Goal: Task Accomplishment & Management: Complete application form

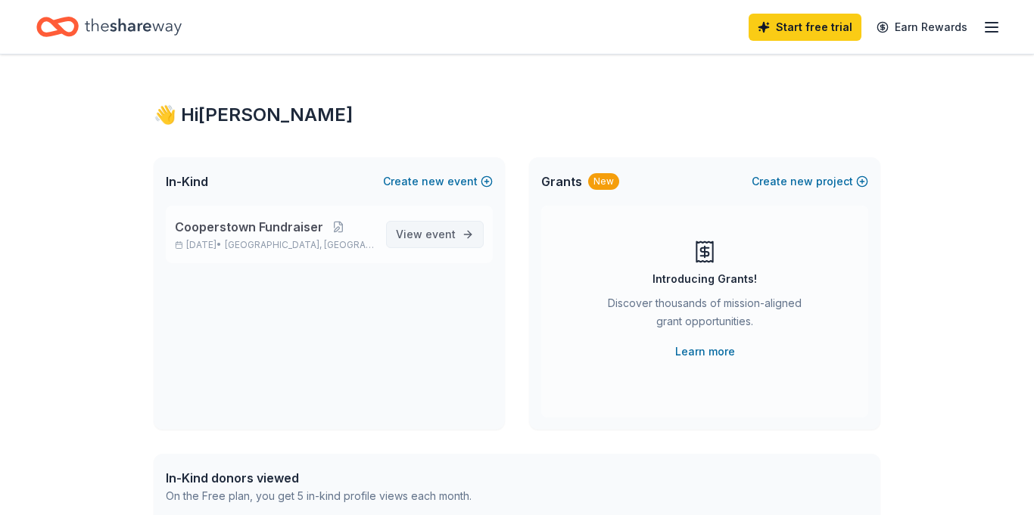
click at [426, 235] on span "View event" at bounding box center [426, 234] width 60 height 18
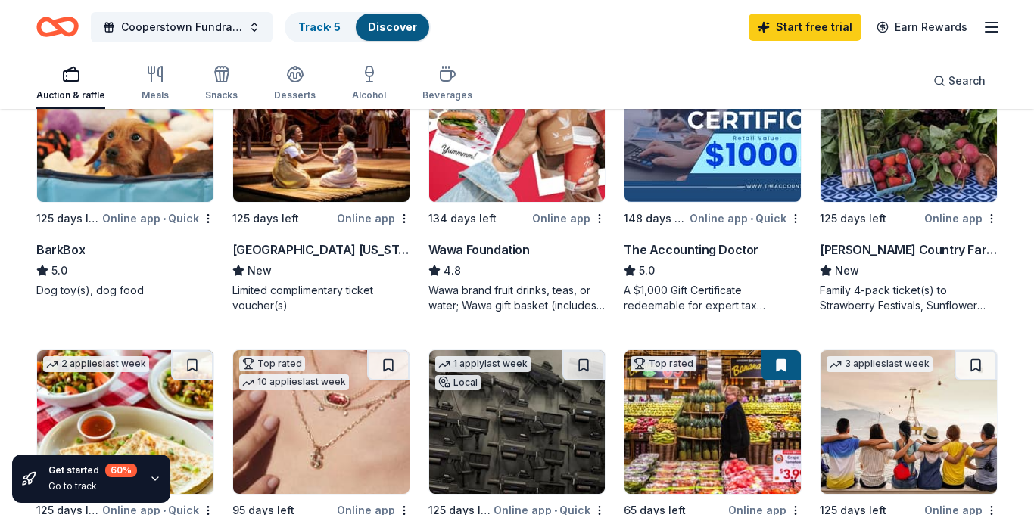
scroll to position [515, 0]
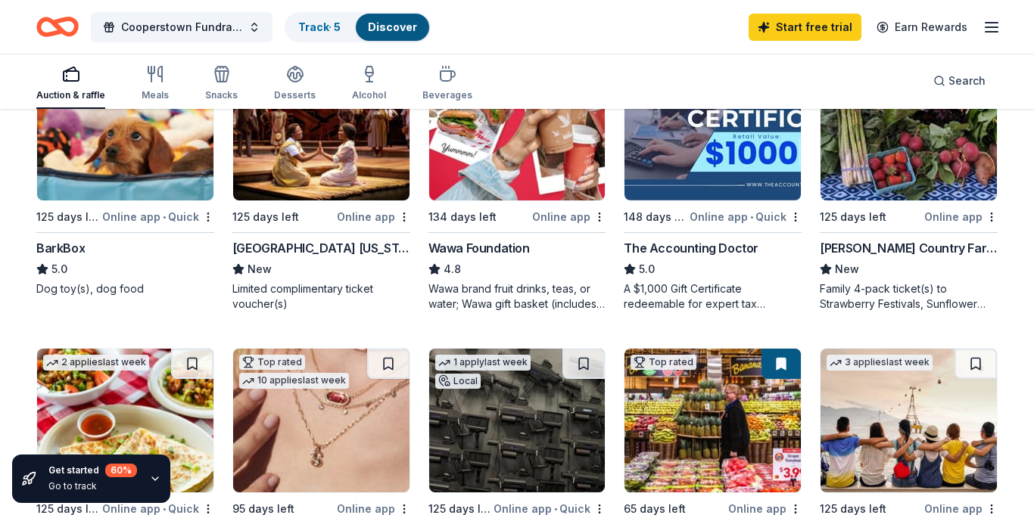
click at [344, 249] on div "State Theatre New Jersey" at bounding box center [321, 248] width 178 height 18
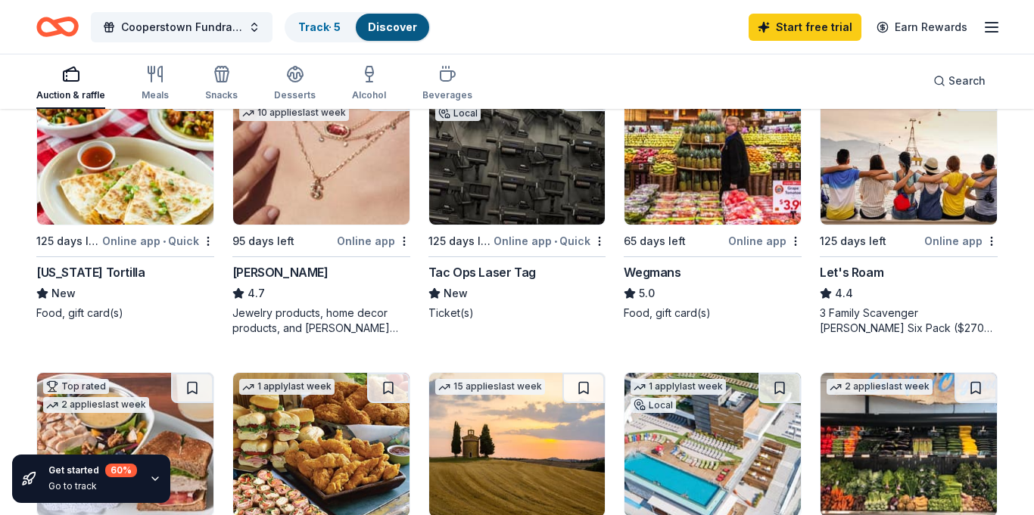
scroll to position [779, 0]
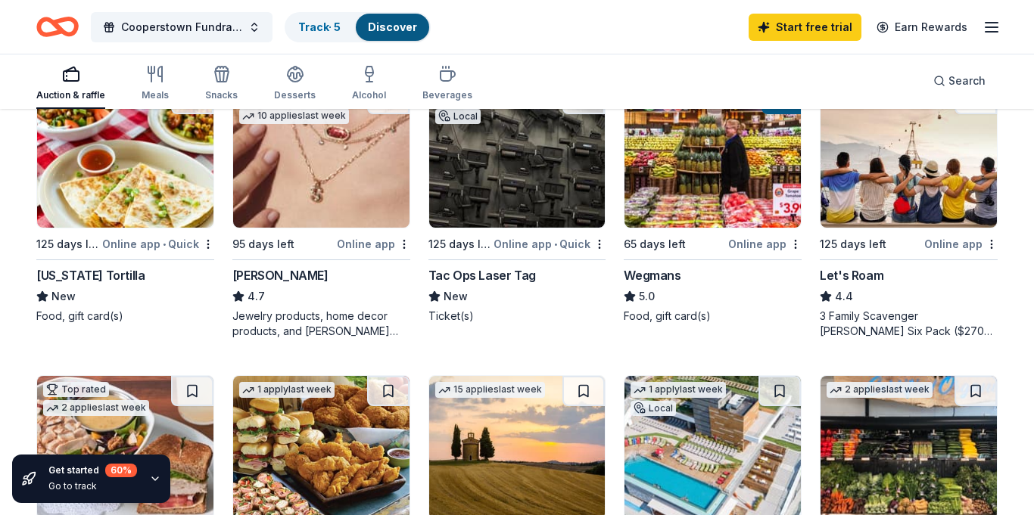
click at [328, 199] on img at bounding box center [321, 156] width 176 height 144
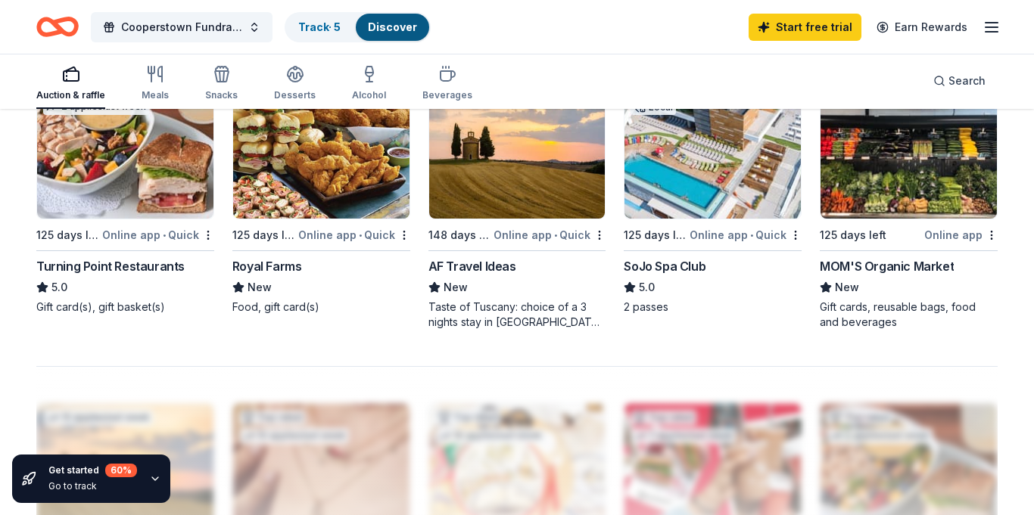
scroll to position [1119, 0]
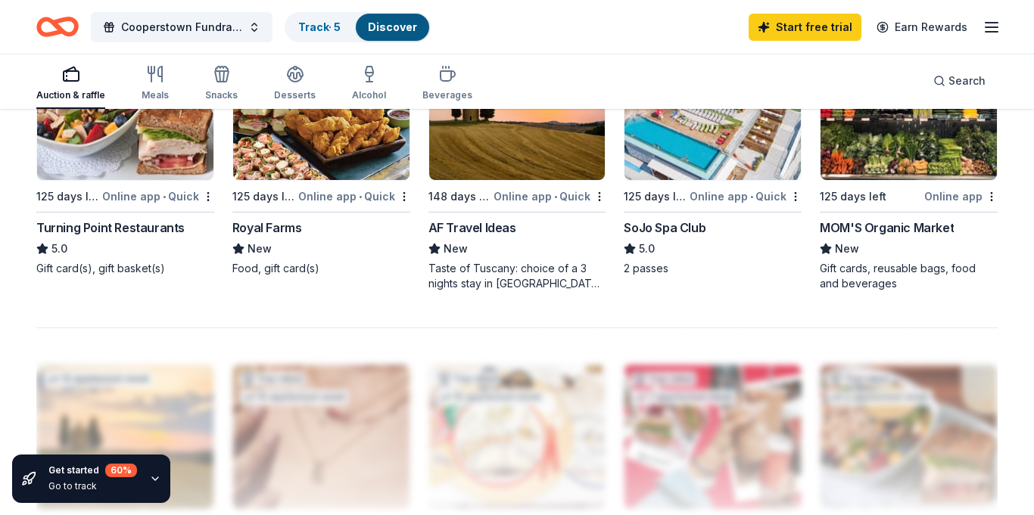
click at [723, 166] on img at bounding box center [712, 108] width 176 height 144
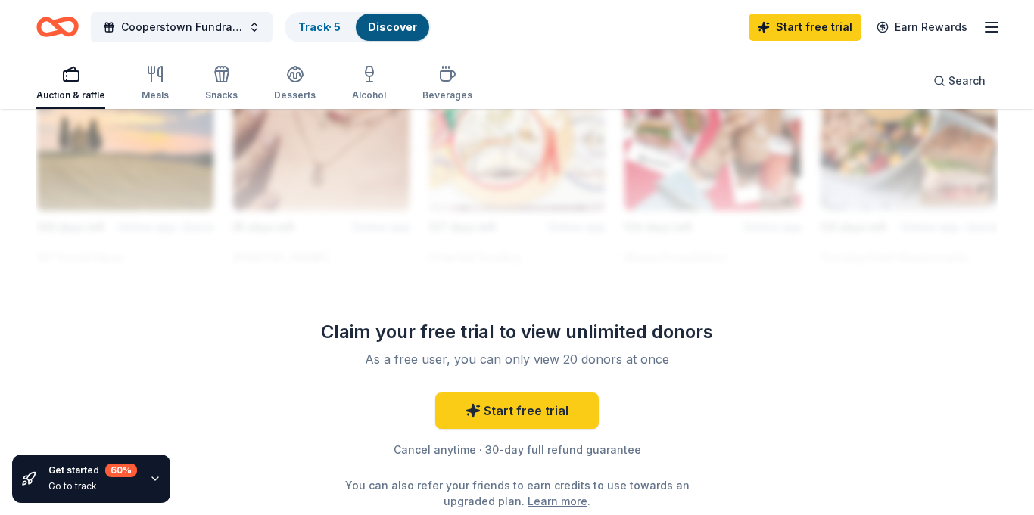
scroll to position [1327, 0]
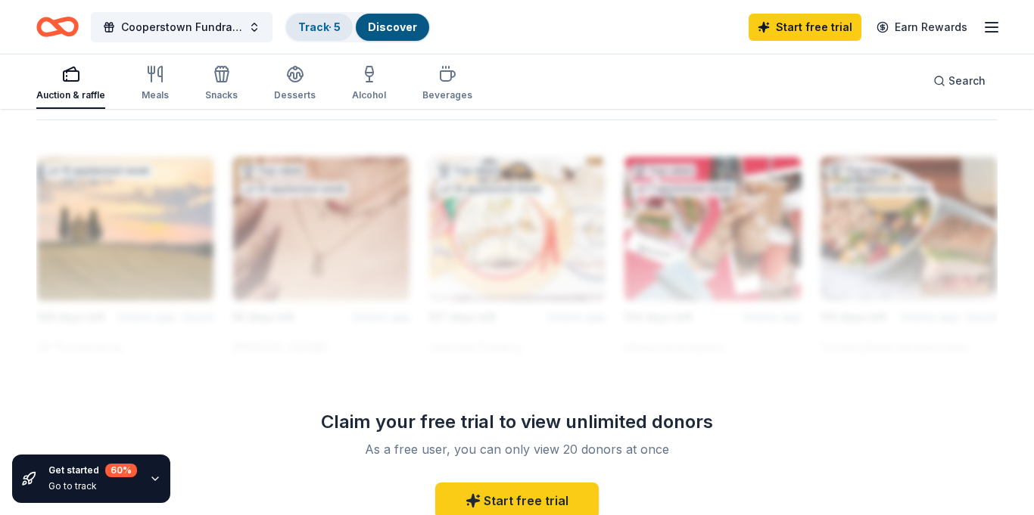
click at [313, 26] on link "Track · 5" at bounding box center [319, 26] width 42 height 13
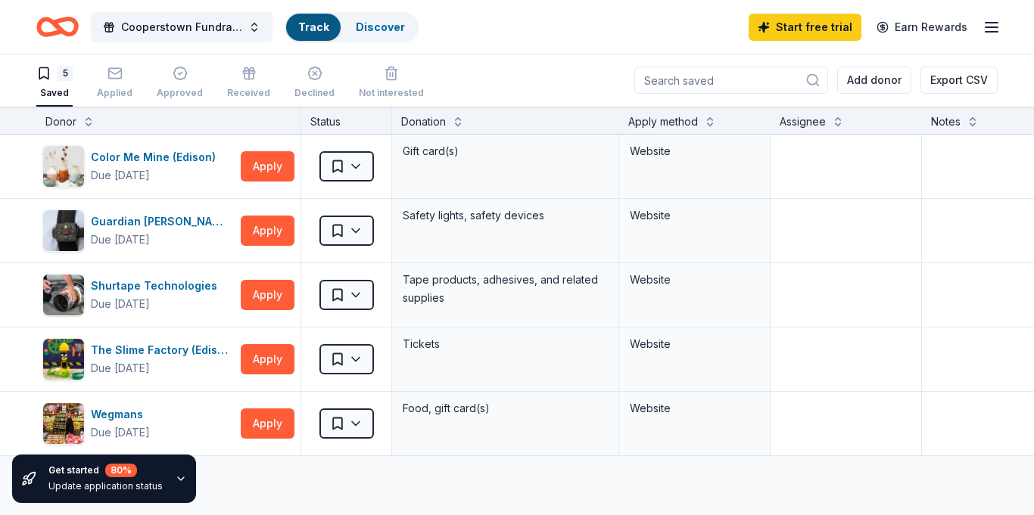
click at [313, 27] on link "Track" at bounding box center [313, 26] width 30 height 13
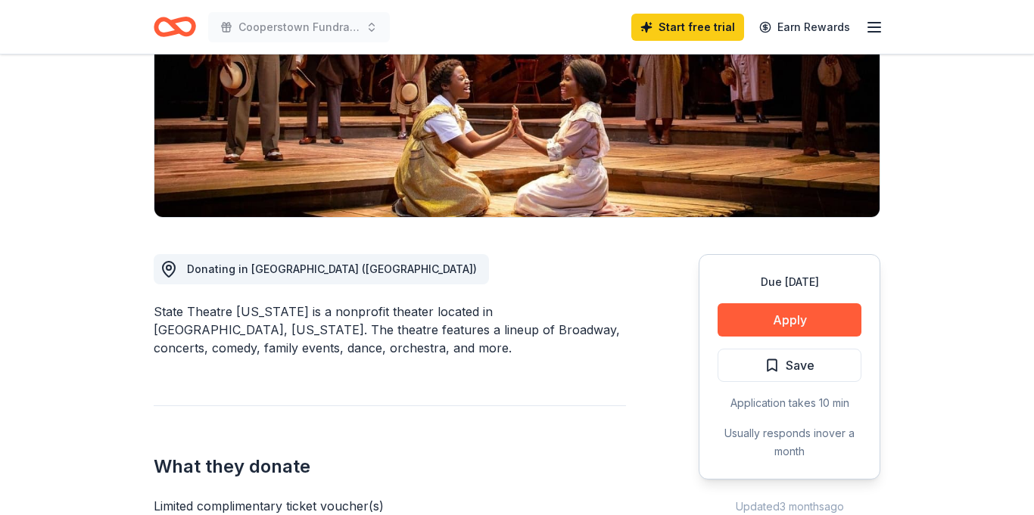
scroll to position [272, 0]
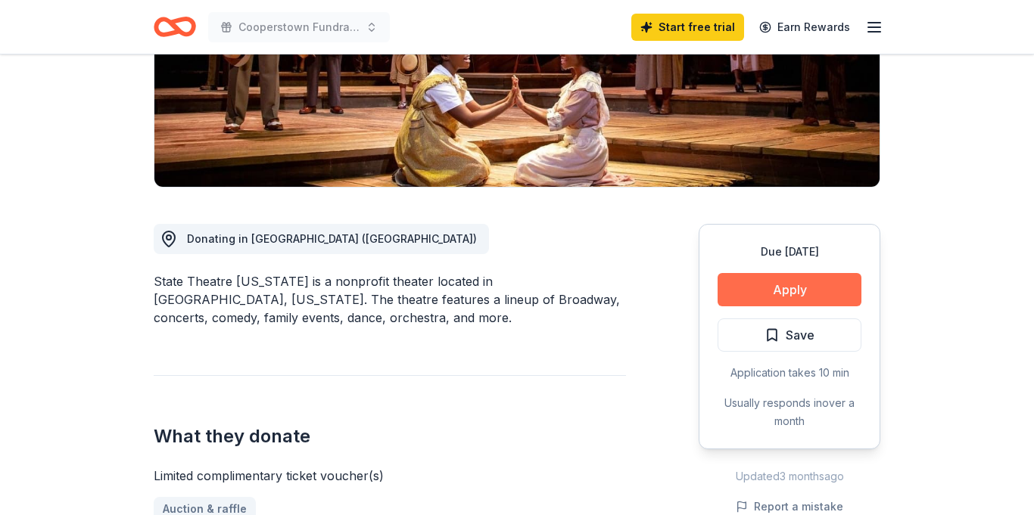
click at [785, 294] on button "Apply" at bounding box center [789, 289] width 144 height 33
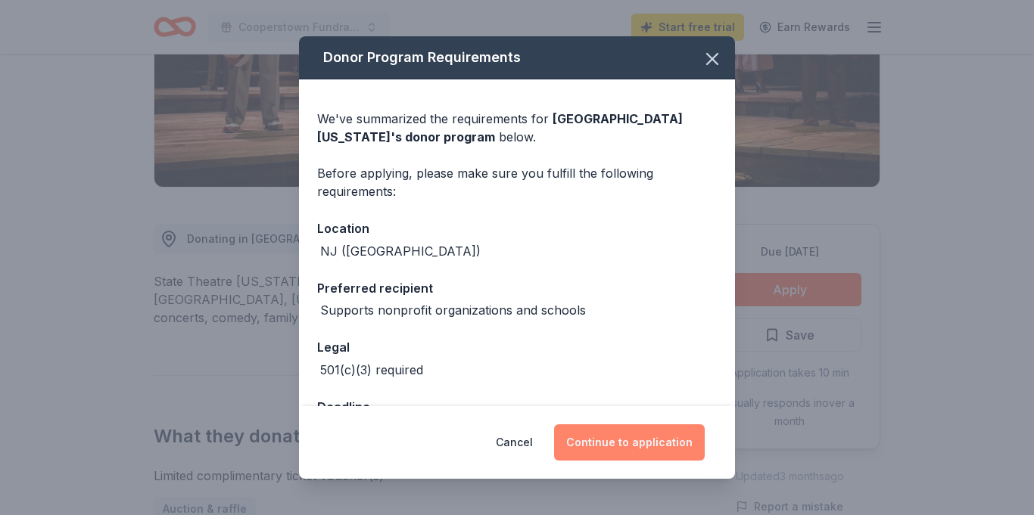
click at [644, 440] on button "Continue to application" at bounding box center [629, 442] width 151 height 36
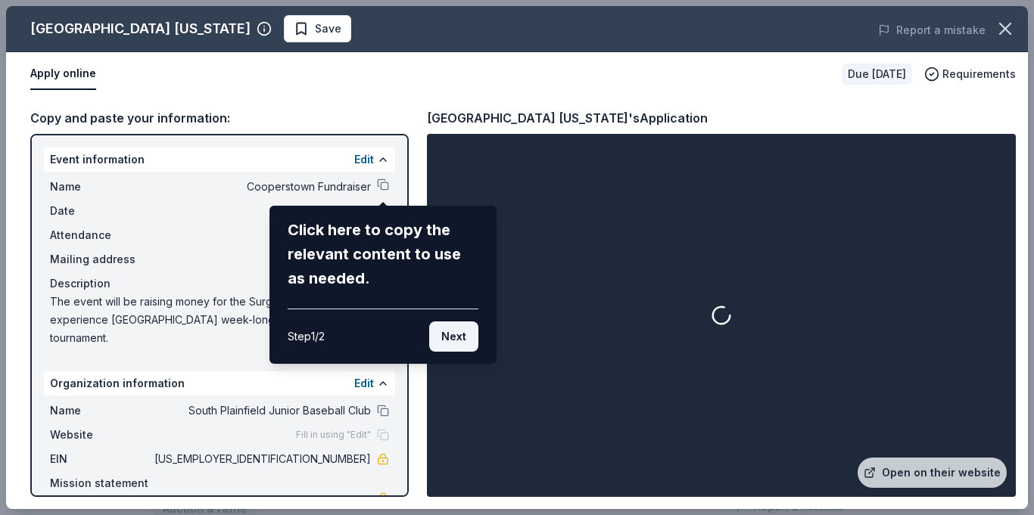
click at [458, 334] on button "Next" at bounding box center [453, 337] width 49 height 30
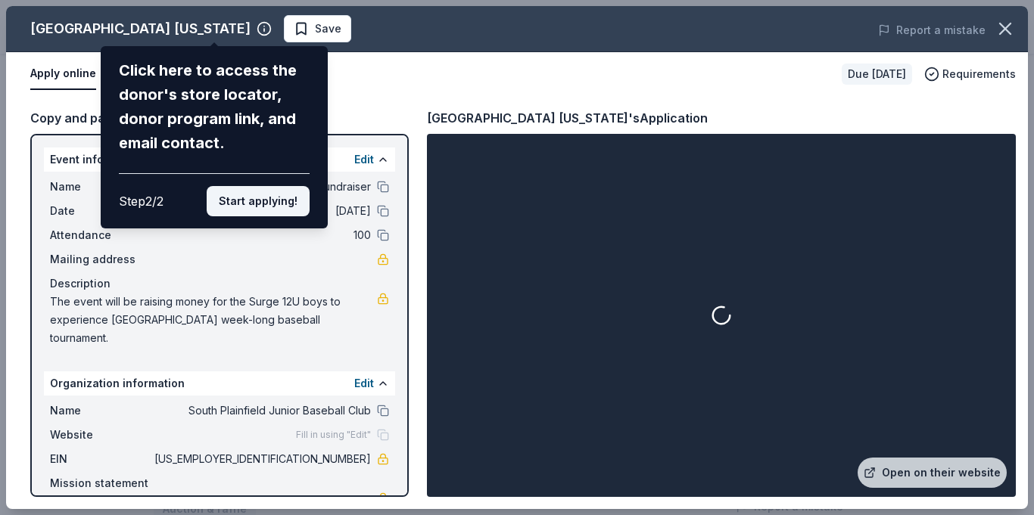
click at [278, 209] on button "Start applying!" at bounding box center [258, 201] width 103 height 30
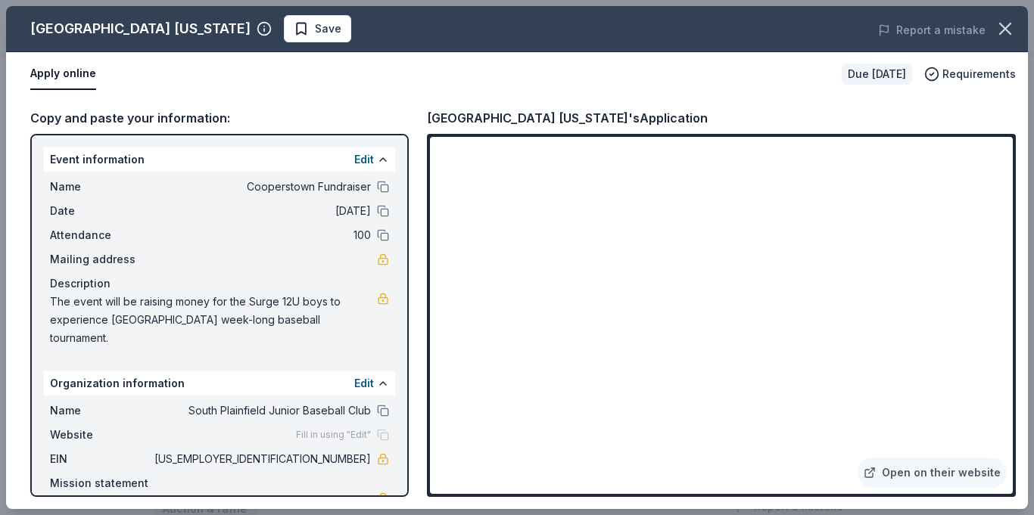
click at [1012, 107] on div "State Theatre New Jersey Save Report a mistake Apply online Due in 125 days Req…" at bounding box center [516, 257] width 1021 height 503
click at [63, 75] on button "Apply online" at bounding box center [63, 74] width 66 height 32
click at [937, 483] on link "Open on their website" at bounding box center [931, 473] width 149 height 30
click at [1006, 30] on icon "button" at bounding box center [1005, 28] width 11 height 11
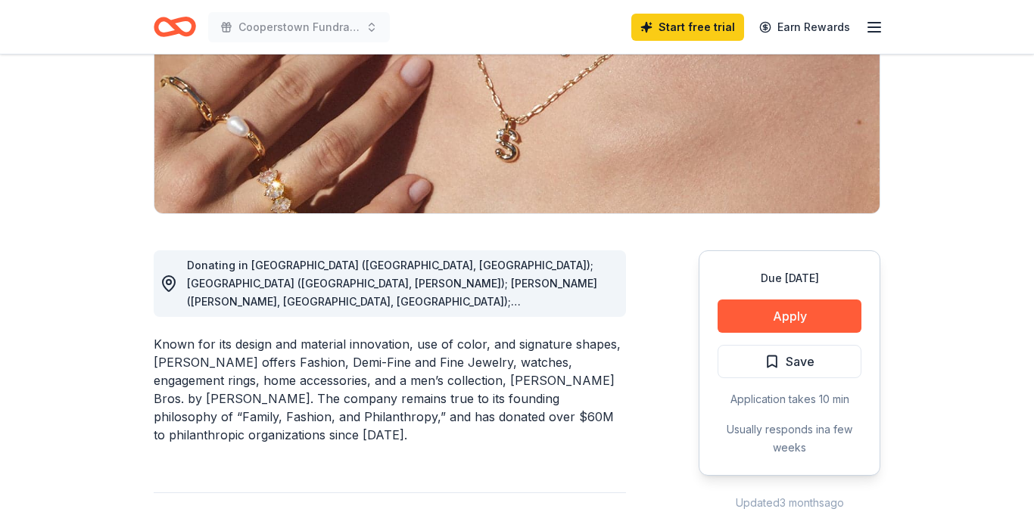
scroll to position [272, 0]
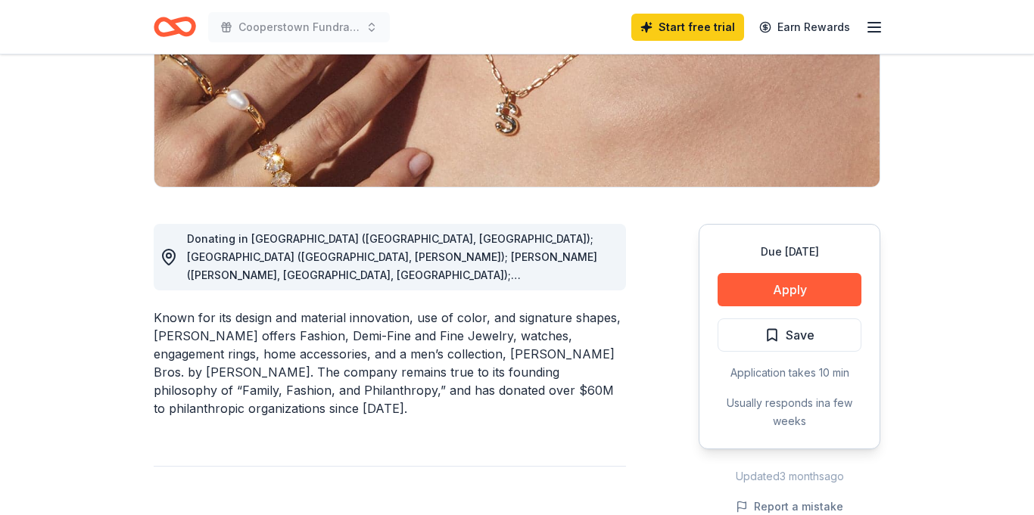
click at [587, 283] on div "Donating in AL (Birmingham, Huntsville); AR (Little Rock, Rogers); AZ (Chandler…" at bounding box center [400, 257] width 427 height 54
click at [623, 278] on div "Donating in AL (Birmingham, Huntsville); AR (Little Rock, Rogers); AZ (Chandler…" at bounding box center [390, 257] width 472 height 67
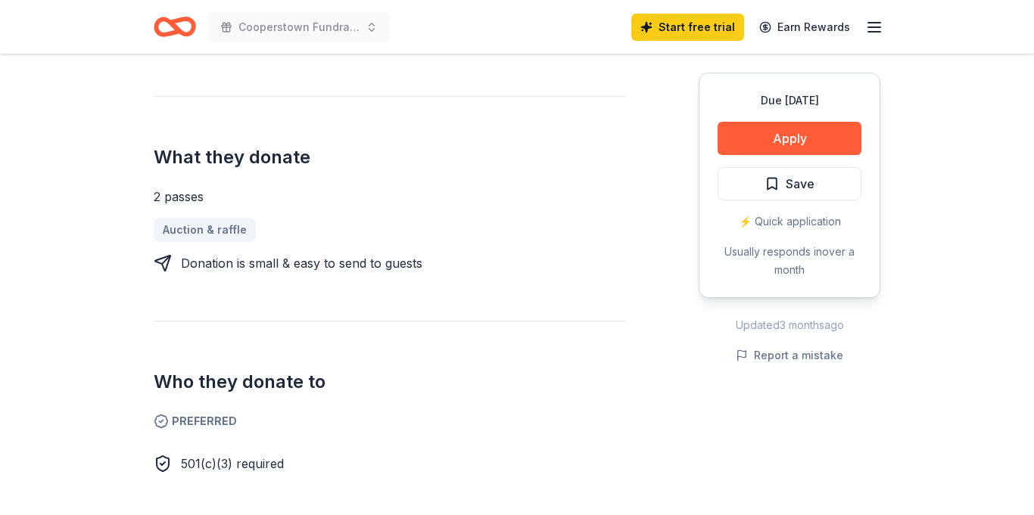
scroll to position [530, 0]
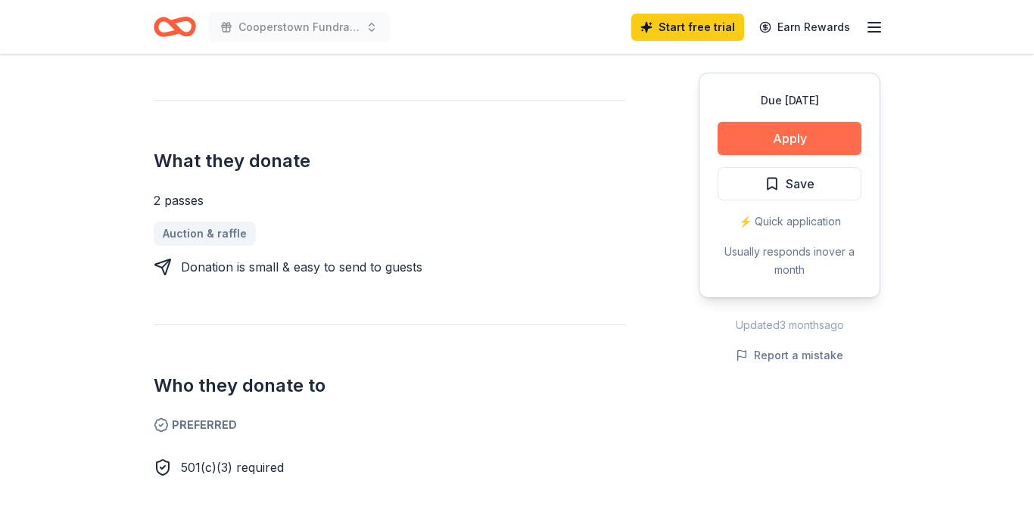
click at [773, 135] on button "Apply" at bounding box center [789, 138] width 144 height 33
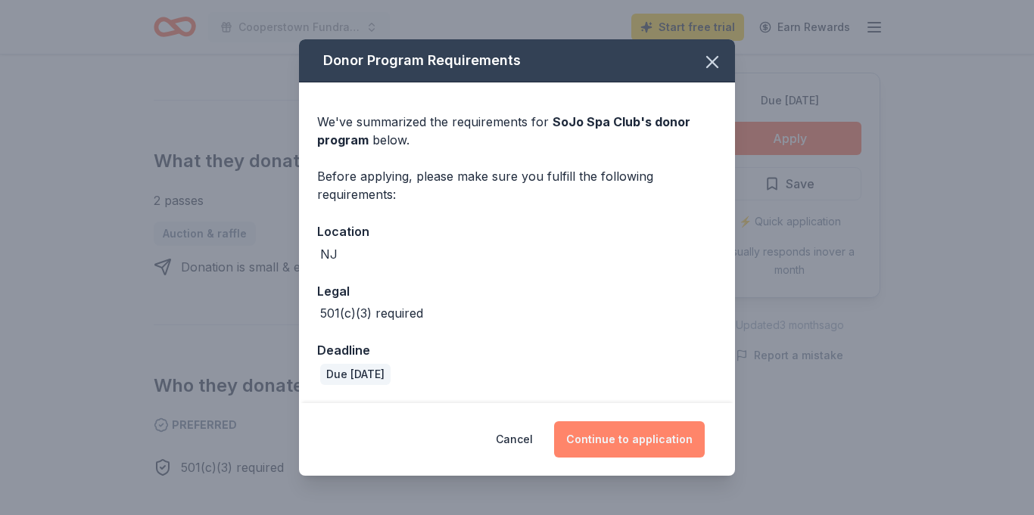
click at [630, 440] on button "Continue to application" at bounding box center [629, 439] width 151 height 36
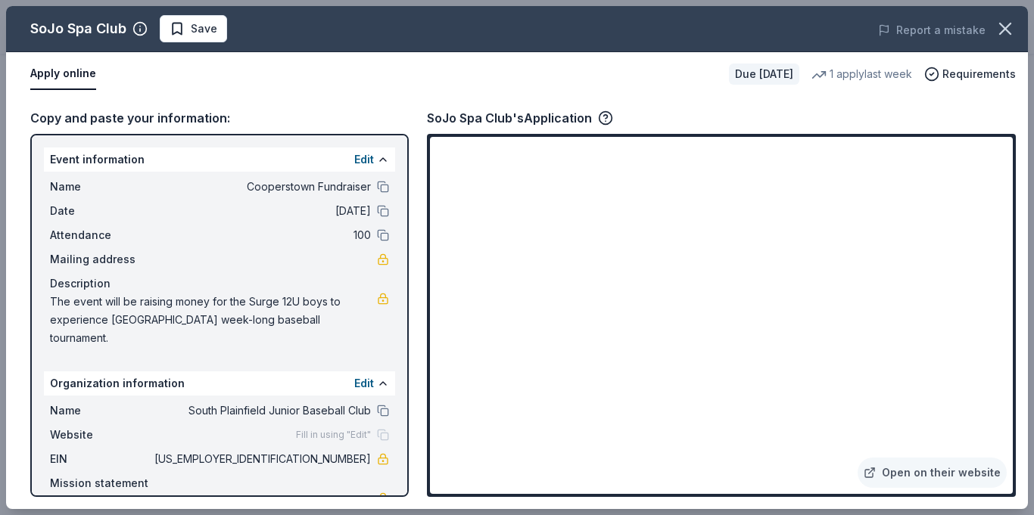
click at [1024, 325] on div "Copy and paste your information: Event information Edit Name Cooperstown Fundra…" at bounding box center [516, 302] width 1021 height 413
click at [1003, 29] on icon "button" at bounding box center [1005, 28] width 11 height 11
